Goal: Task Accomplishment & Management: Manage account settings

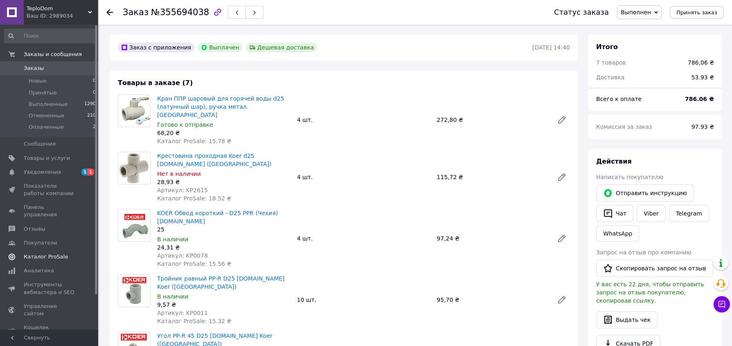
click at [57, 250] on link "Каталог ProSale" at bounding box center [50, 257] width 101 height 14
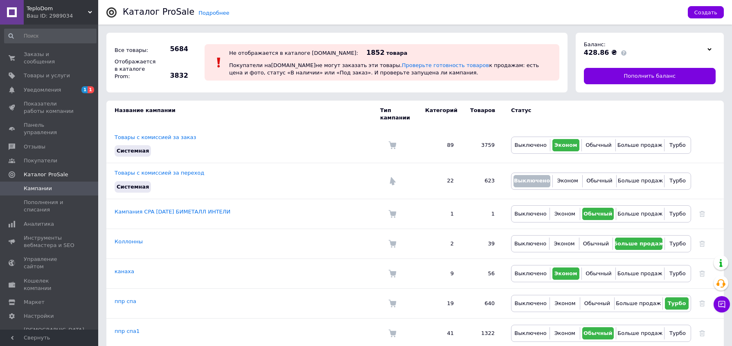
click at [80, 8] on span "TeploDom" at bounding box center [57, 8] width 61 height 7
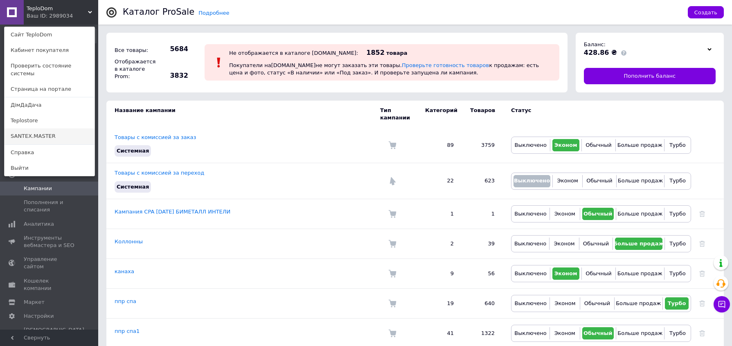
click at [52, 129] on link "SANTEX.MASTER" at bounding box center [50, 137] width 90 height 16
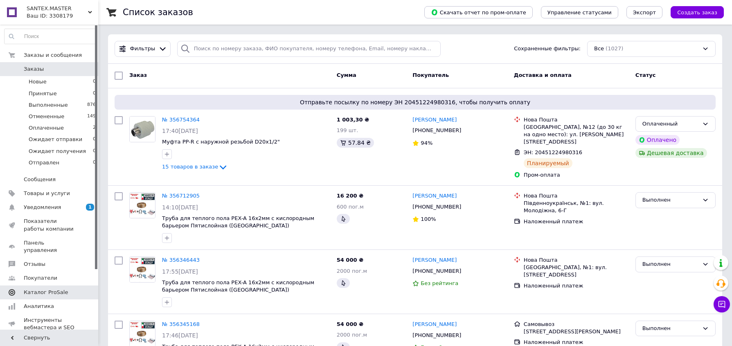
click at [73, 289] on span "Каталог ProSale" at bounding box center [50, 292] width 52 height 7
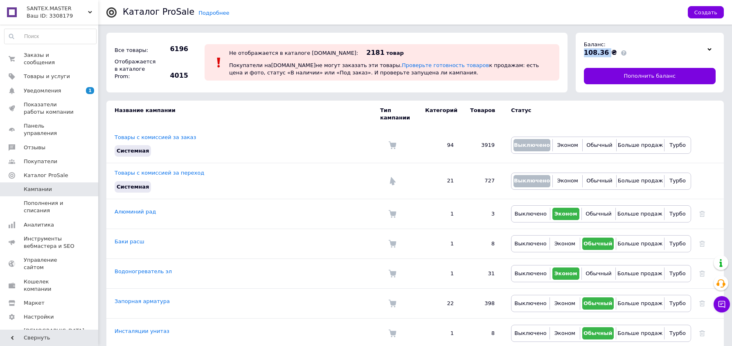
drag, startPoint x: 608, startPoint y: 50, endPoint x: 583, endPoint y: 52, distance: 25.1
click at [583, 52] on div "Баланс: 108.36 ₴ Пополнить баланс" at bounding box center [650, 63] width 148 height 60
click at [637, 52] on div "108.36 ₴" at bounding box center [644, 52] width 120 height 9
click at [77, 172] on span "Каталог ProSale" at bounding box center [61, 175] width 74 height 7
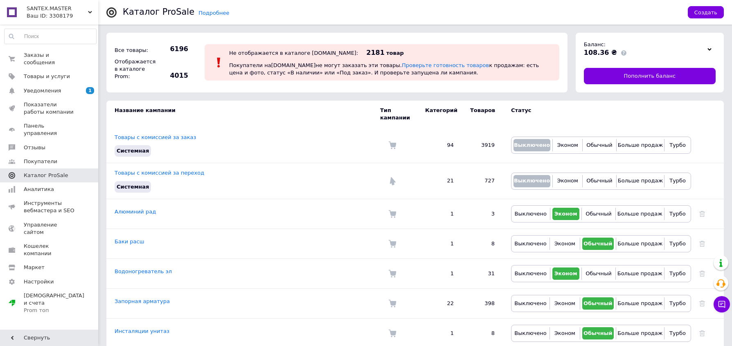
click at [77, 172] on span at bounding box center [87, 175] width 23 height 7
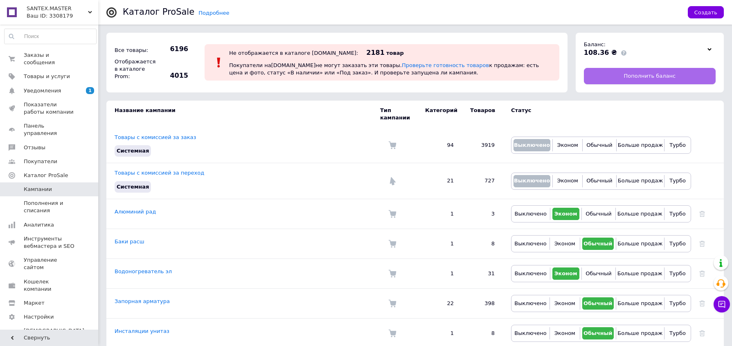
click at [673, 70] on link "Пополнить баланс" at bounding box center [650, 76] width 132 height 16
